Goal: Information Seeking & Learning: Learn about a topic

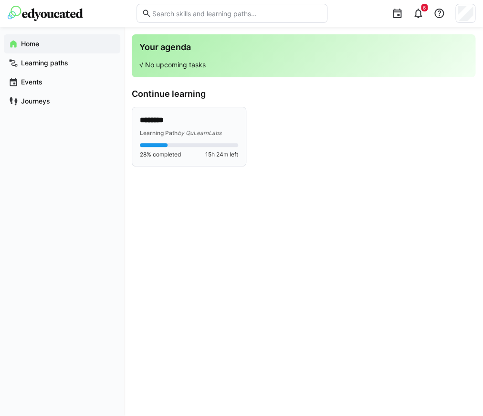
click at [191, 132] on span "by QuLearnLabs" at bounding box center [199, 132] width 44 height 7
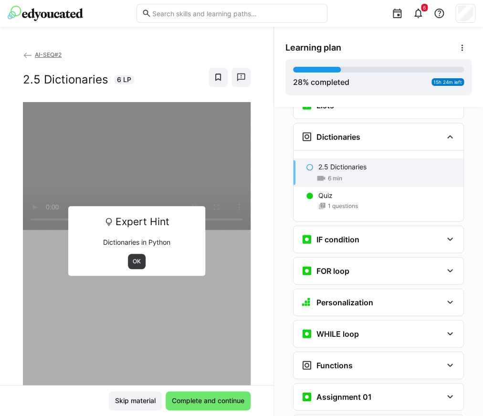
scroll to position [574, 0]
click at [140, 262] on span "OK" at bounding box center [137, 262] width 10 height 8
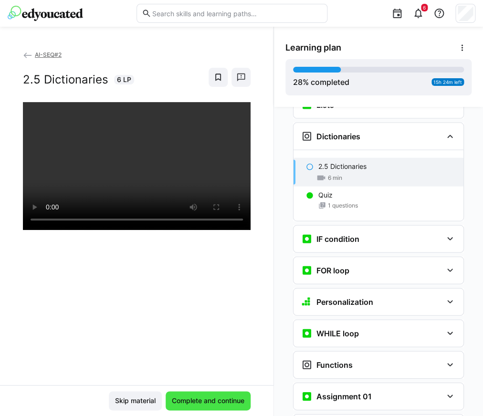
click at [206, 405] on span "Complete and continue" at bounding box center [207, 401] width 75 height 10
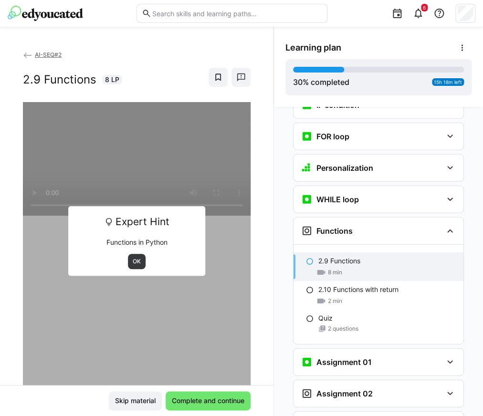
scroll to position [708, 0]
click at [136, 259] on span "OK" at bounding box center [137, 262] width 10 height 8
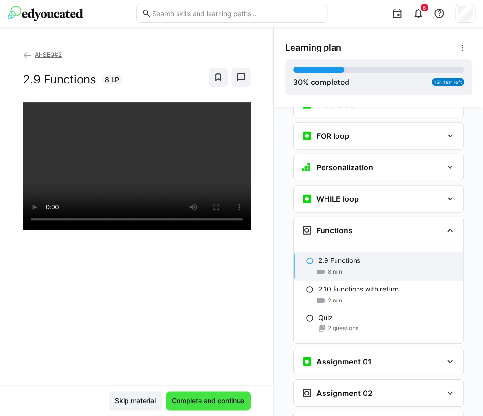
click at [218, 403] on span "Complete and continue" at bounding box center [207, 401] width 75 height 10
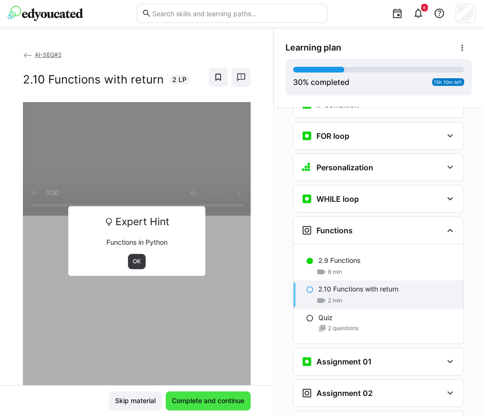
click at [218, 403] on span "Complete and continue" at bounding box center [207, 401] width 75 height 10
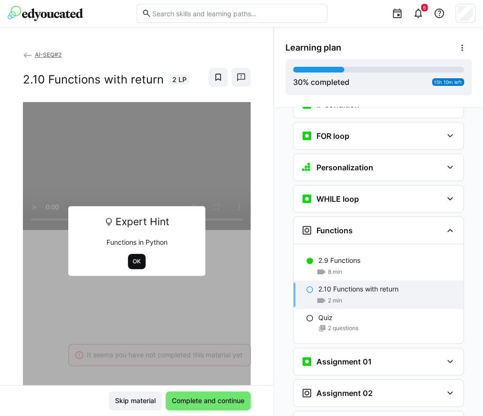
click at [137, 260] on span "OK" at bounding box center [137, 262] width 10 height 8
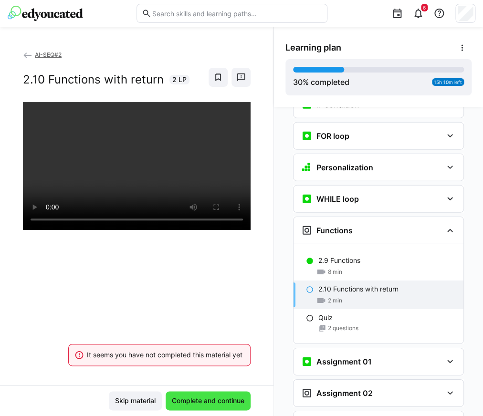
click at [233, 398] on span "Complete and continue" at bounding box center [207, 401] width 75 height 10
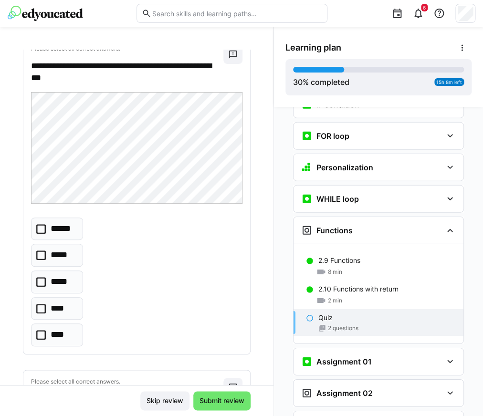
scroll to position [60, 0]
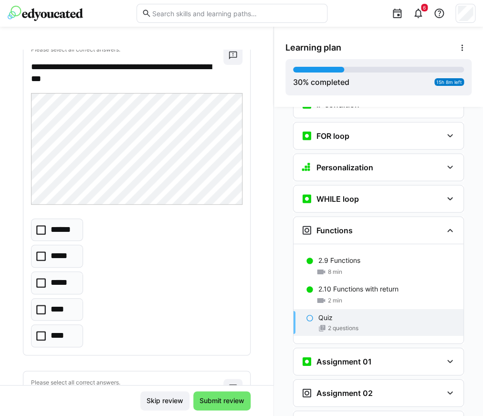
click at [38, 258] on icon at bounding box center [41, 256] width 10 height 10
click at [234, 400] on span "Submit review" at bounding box center [222, 401] width 48 height 10
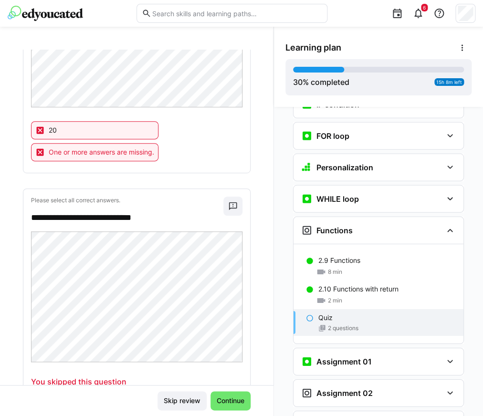
scroll to position [290, 0]
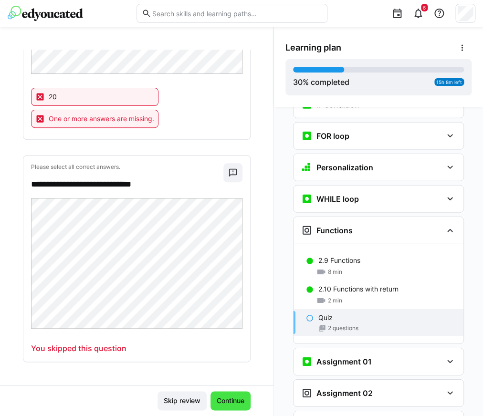
click at [221, 404] on span "Continue" at bounding box center [230, 401] width 31 height 10
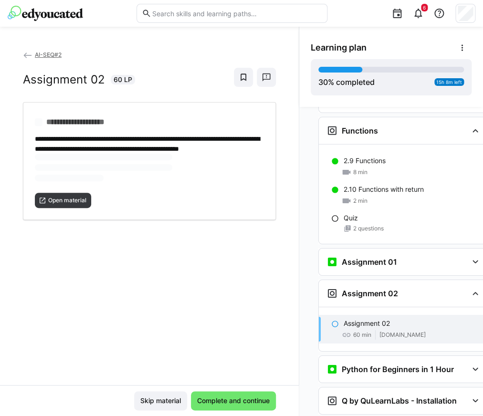
scroll to position [807, 0]
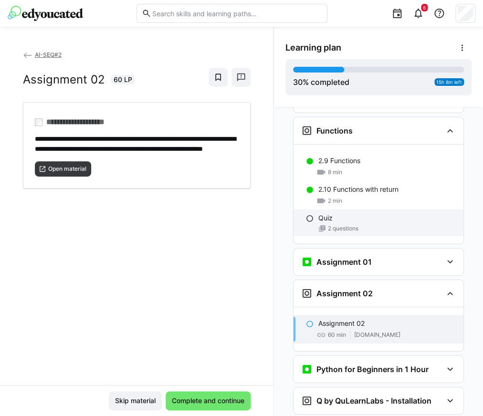
click at [358, 225] on span "2 questions" at bounding box center [343, 229] width 31 height 8
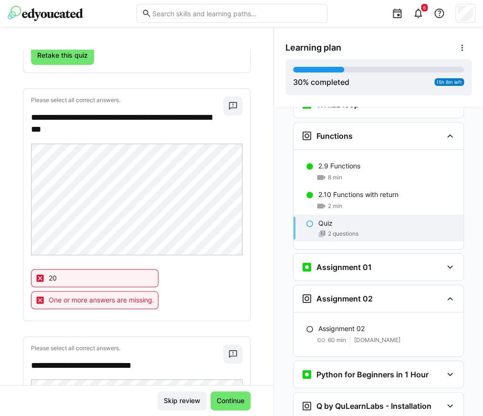
scroll to position [114, 0]
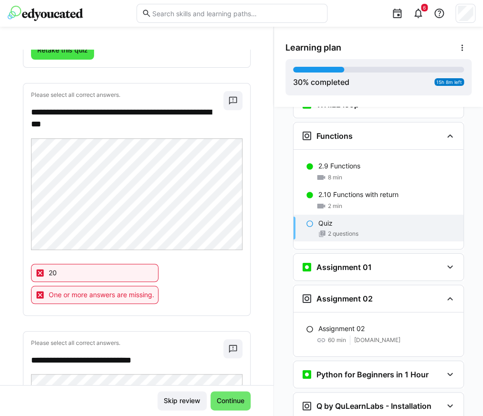
click at [66, 52] on span "Retake this quiz" at bounding box center [62, 50] width 53 height 10
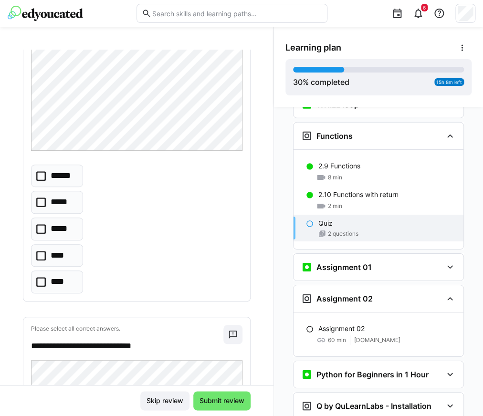
click at [40, 206] on icon at bounding box center [41, 203] width 10 height 10
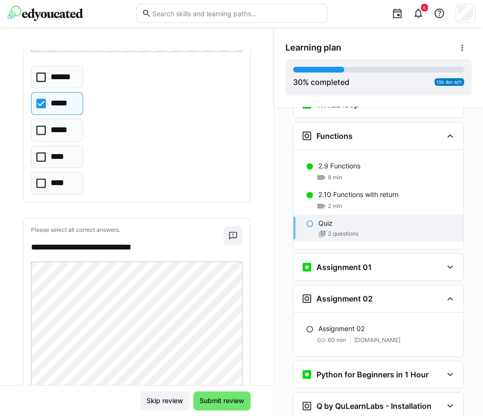
scroll to position [367, 0]
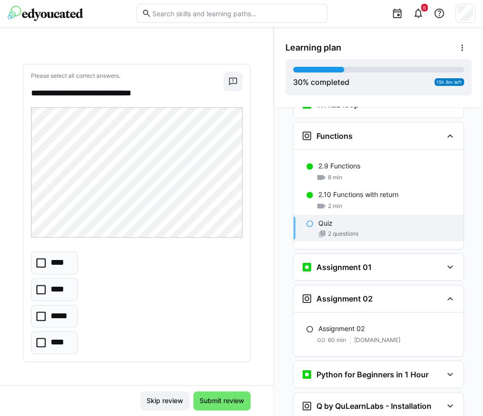
click at [42, 312] on icon at bounding box center [41, 317] width 10 height 10
click at [222, 401] on span "Submit review" at bounding box center [222, 401] width 48 height 10
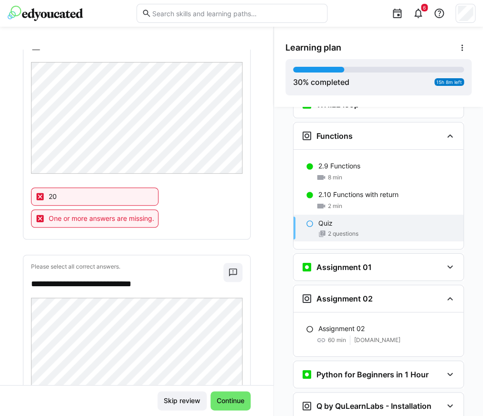
scroll to position [322, 0]
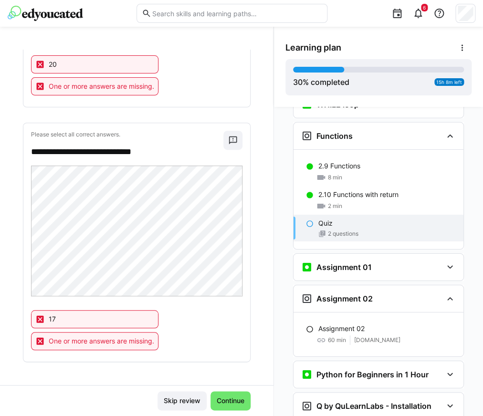
click at [120, 134] on p "Please select all correct answers." at bounding box center [127, 135] width 192 height 8
click at [179, 396] on span "Skip review" at bounding box center [182, 401] width 40 height 10
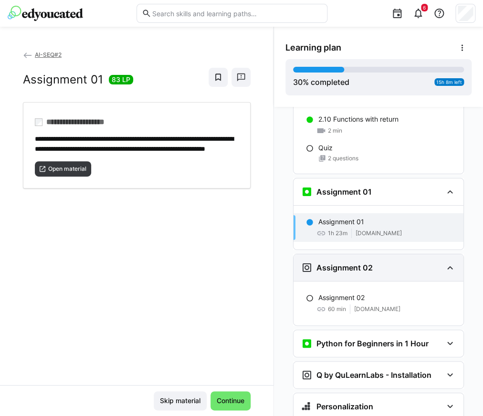
scroll to position [896, 0]
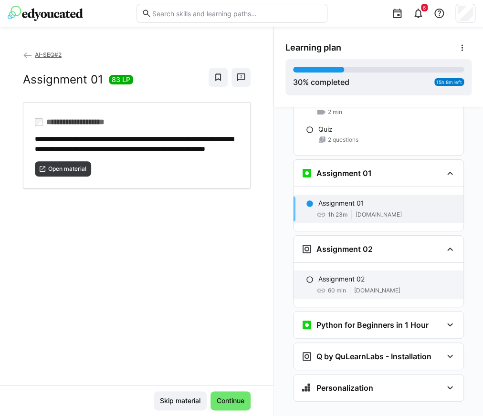
click at [377, 274] on div "Assignment 02" at bounding box center [386, 279] width 137 height 10
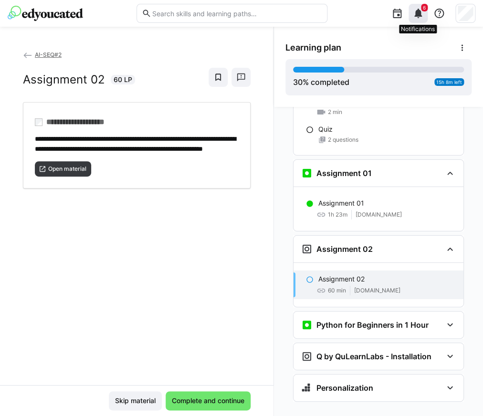
click at [423, 17] on eds-icon at bounding box center [417, 13] width 11 height 11
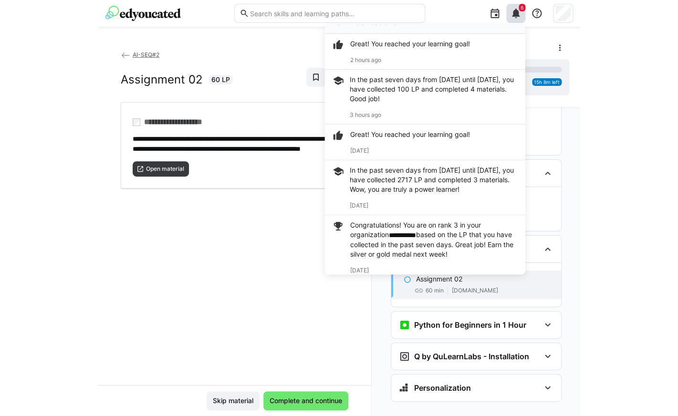
scroll to position [0, 0]
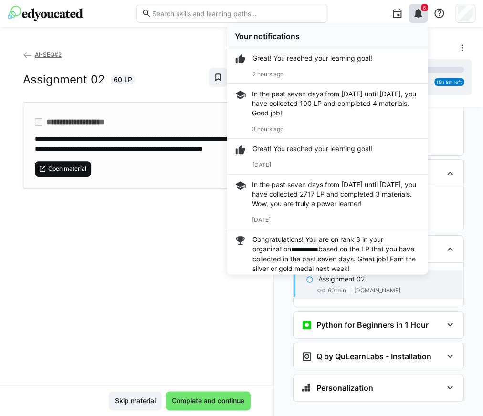
click at [84, 177] on span "Open material" at bounding box center [63, 168] width 56 height 15
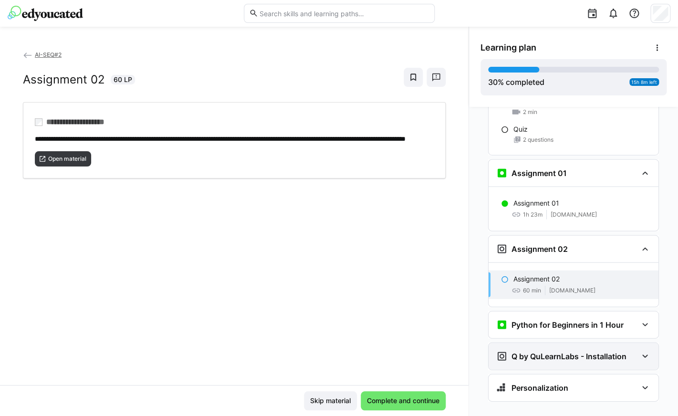
click at [482, 351] on div "Q by QuLearnLabs - Installation" at bounding box center [561, 356] width 130 height 11
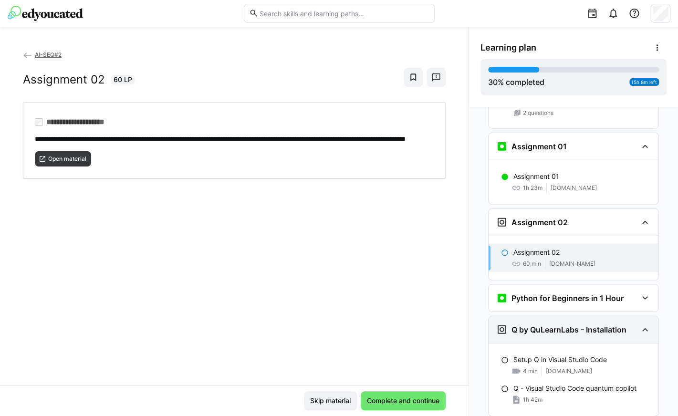
scroll to position [969, 0]
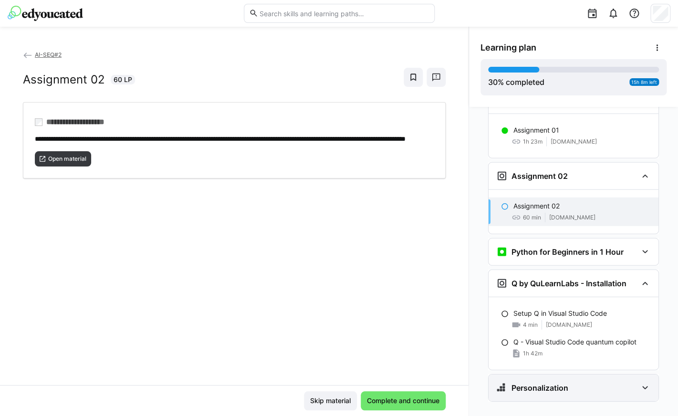
click at [482, 382] on div "Personalization" at bounding box center [566, 387] width 141 height 11
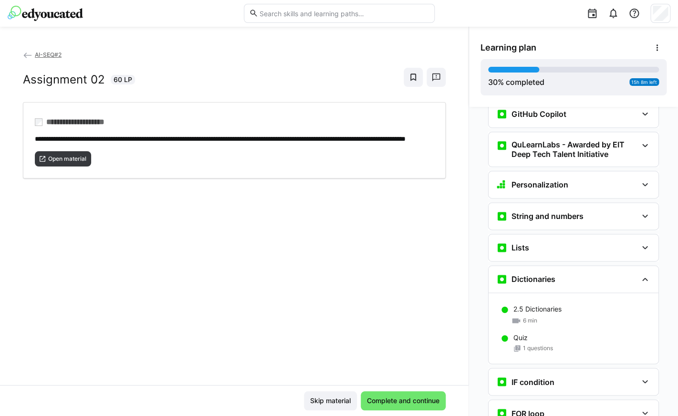
scroll to position [425, 0]
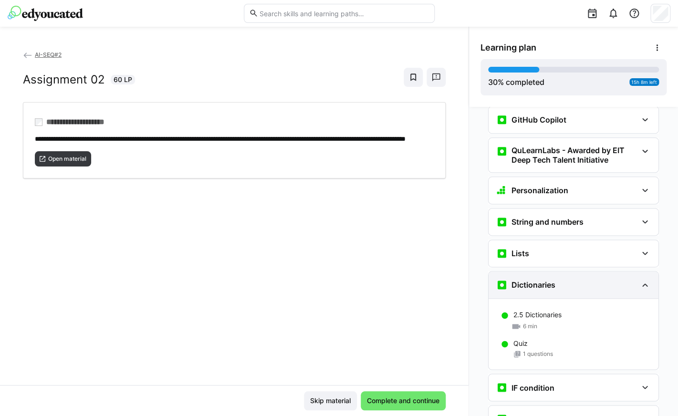
click at [482, 279] on eds-icon at bounding box center [644, 284] width 11 height 11
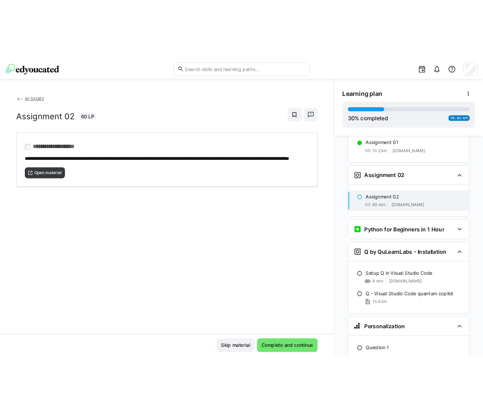
scroll to position [913, 0]
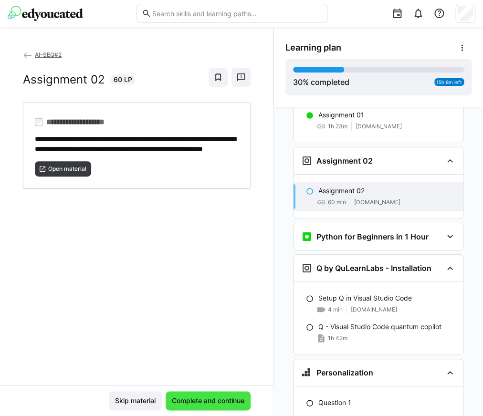
click at [206, 396] on span "Complete and continue" at bounding box center [207, 401] width 75 height 10
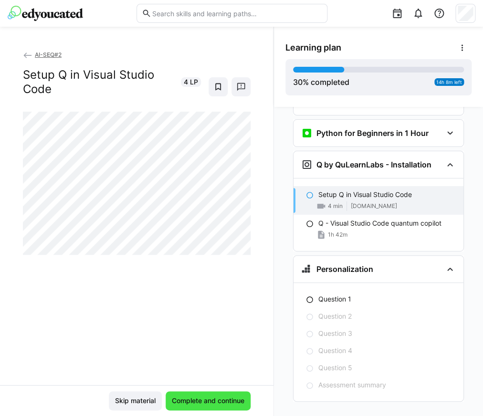
scroll to position [1017, 0]
